Goal: Task Accomplishment & Management: Manage account settings

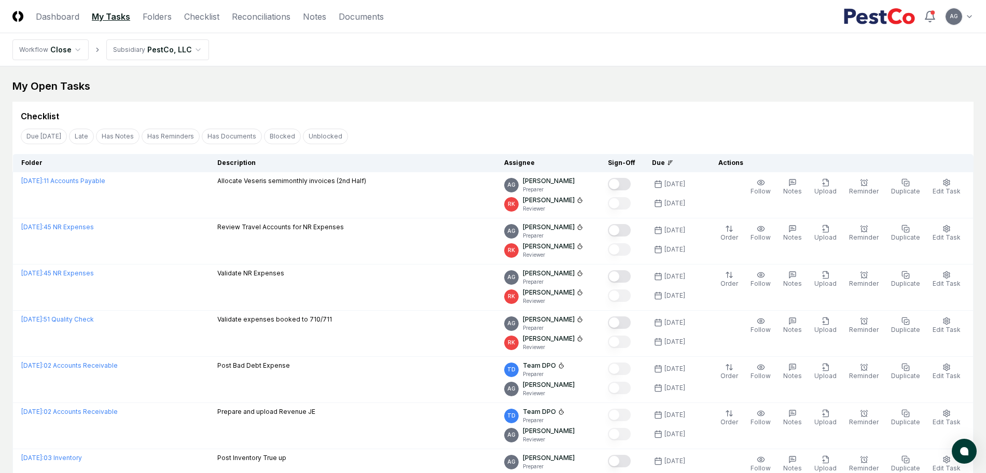
scroll to position [2334, 0]
click at [373, 81] on div "My Open Tasks" at bounding box center [492, 86] width 961 height 15
click at [396, 87] on div "My Open Tasks" at bounding box center [492, 86] width 961 height 15
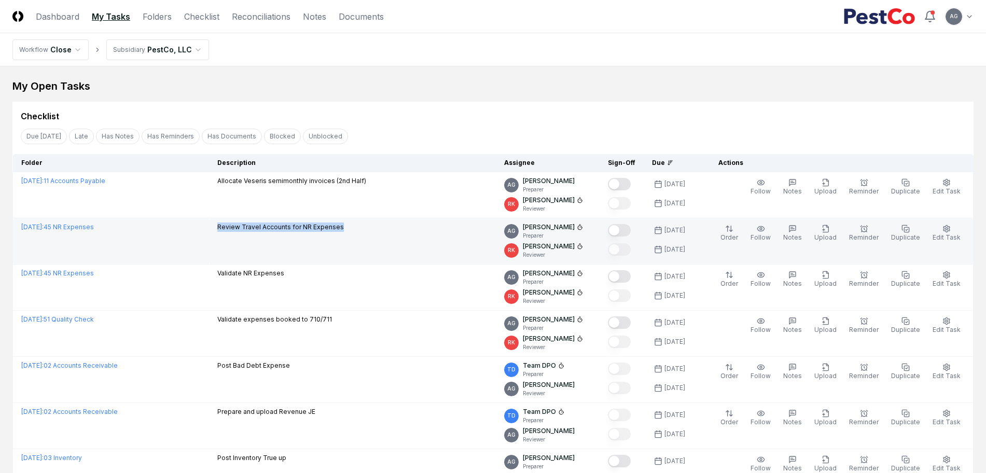
drag, startPoint x: 399, startPoint y: 226, endPoint x: 247, endPoint y: 224, distance: 151.5
click at [247, 224] on div "Review Travel Accounts for NR Expenses" at bounding box center [352, 228] width 270 height 11
copy p "Review Travel Accounts for NR Expenses"
